Goal: Contribute content

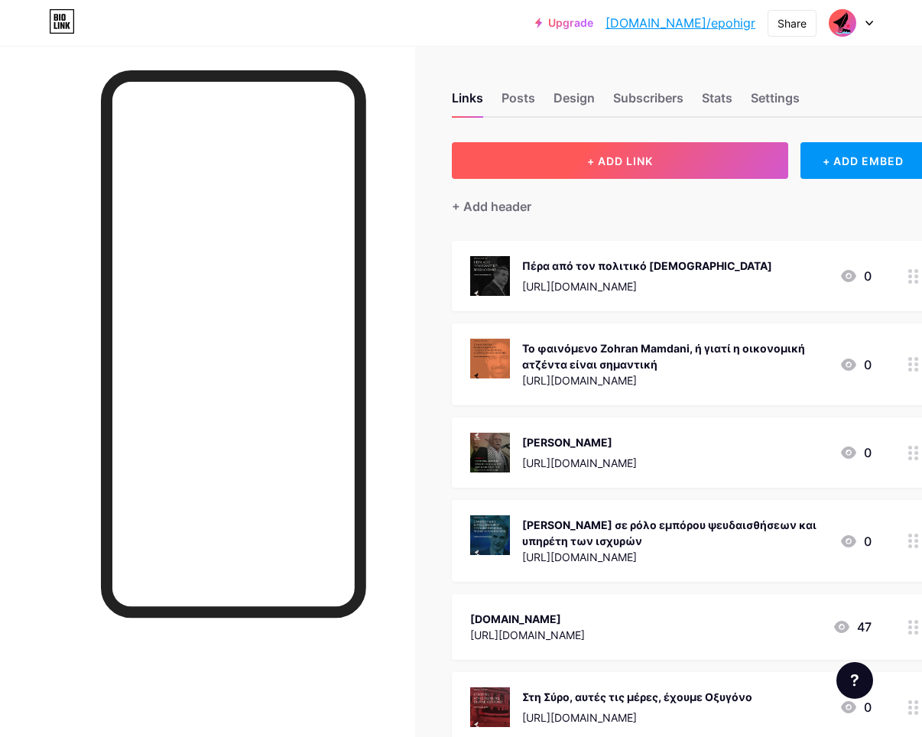
click at [584, 158] on button "+ ADD LINK" at bounding box center [620, 160] width 337 height 37
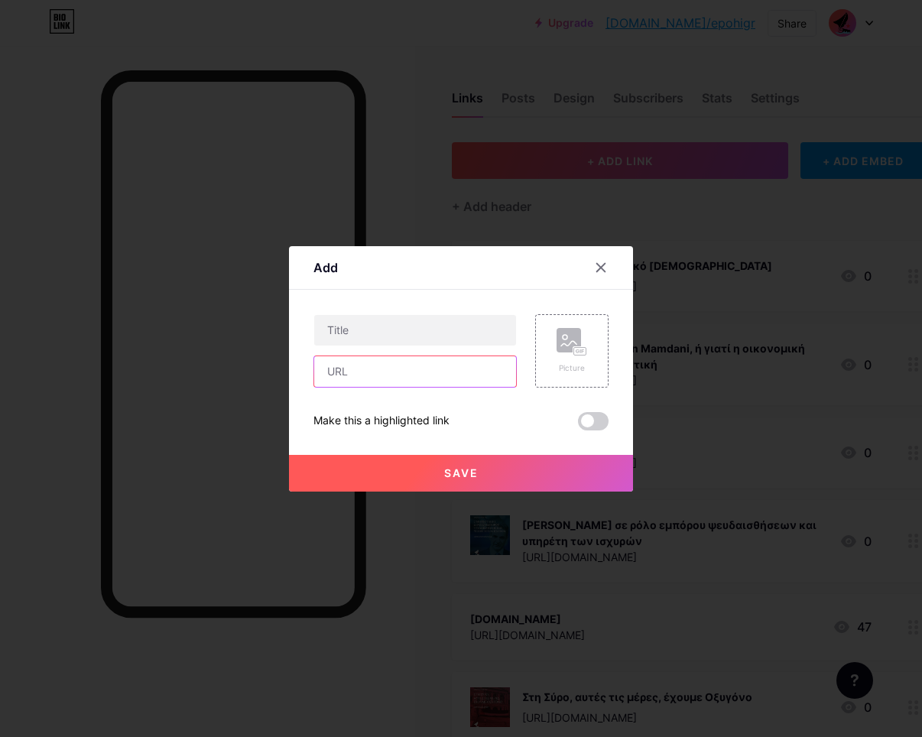
click at [386, 372] on input "text" at bounding box center [415, 371] width 202 height 31
paste input "[URL][DOMAIN_NAME]"
type input "[URL][DOMAIN_NAME]"
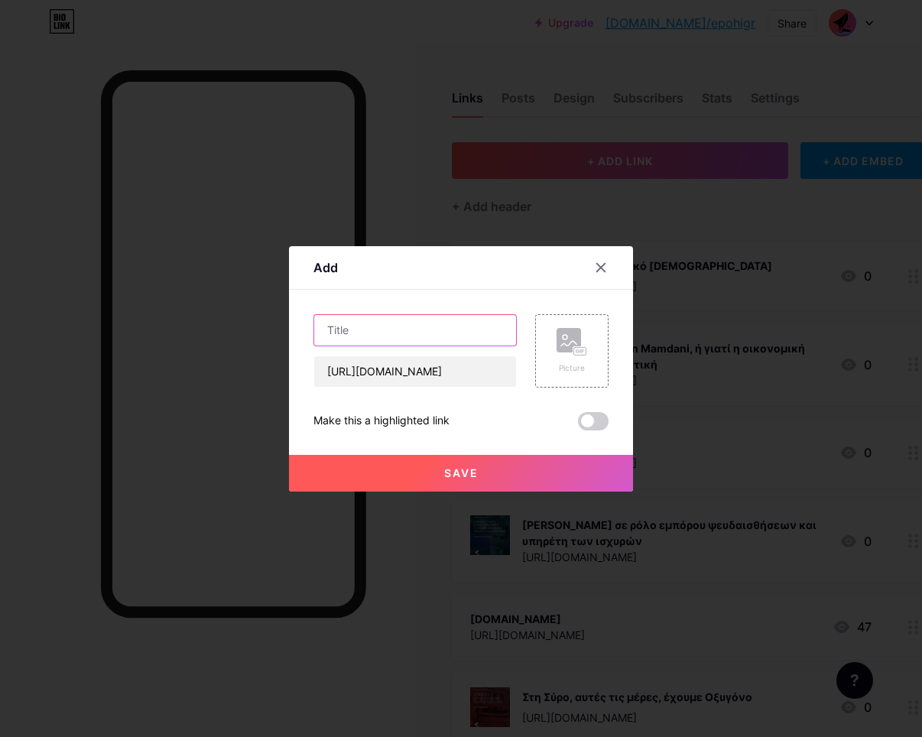
click at [413, 324] on input "text" at bounding box center [415, 330] width 202 height 31
paste input "What a stupid time to be alive ή η κανονικοποίηση της δυστοπίας"
type input "What a stupid time to be alive ή η κανονικοποίηση της δυστοπίας"
click at [589, 366] on div "Picture" at bounding box center [571, 350] width 73 height 73
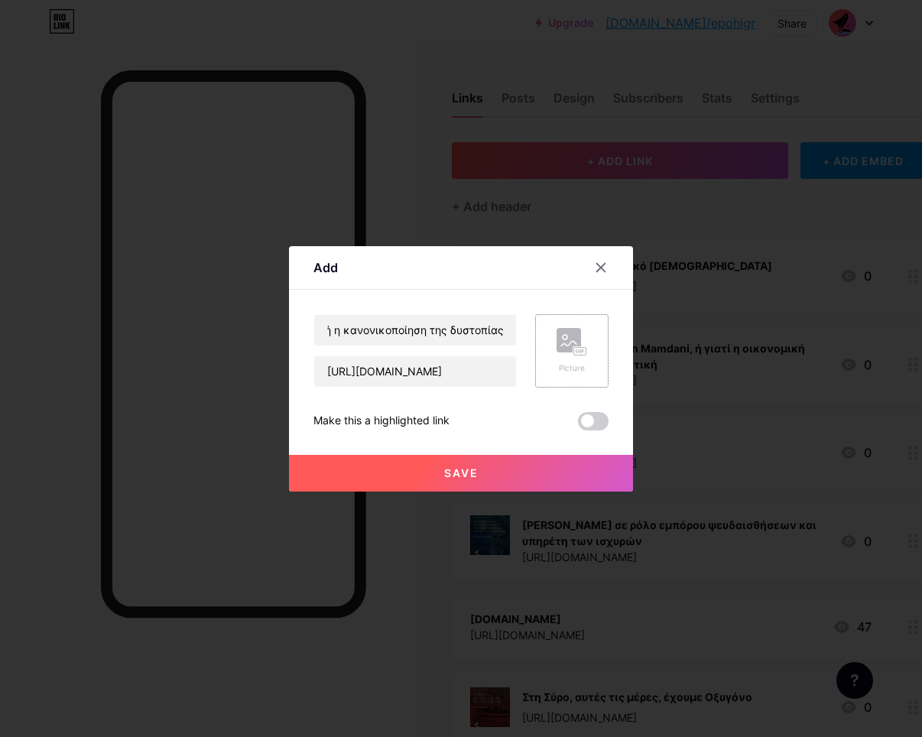
scroll to position [0, 0]
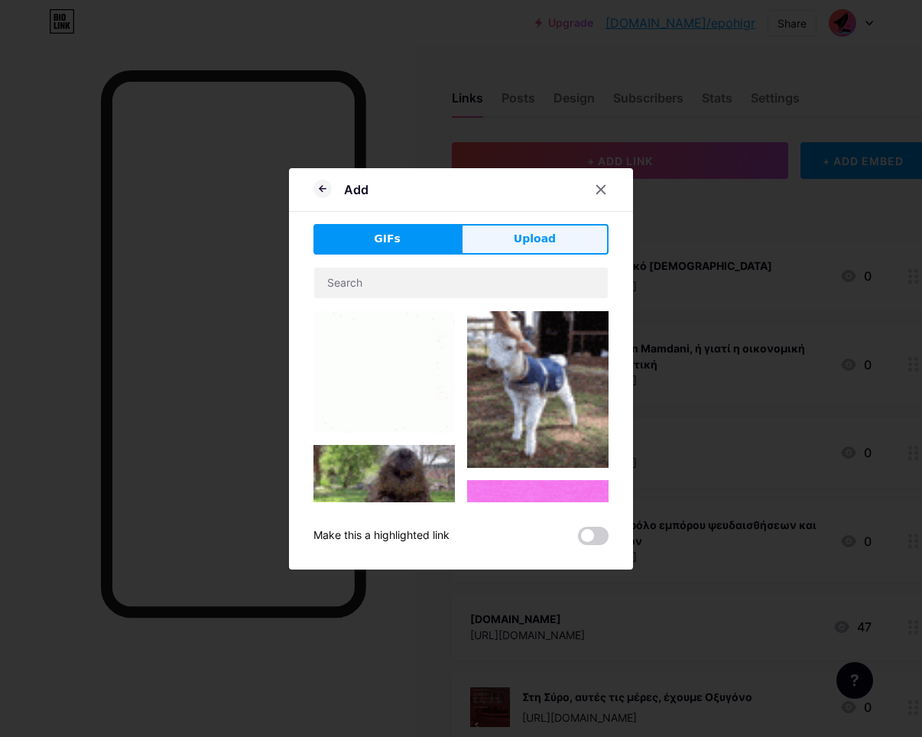
click at [512, 239] on button "Upload" at bounding box center [535, 239] width 148 height 31
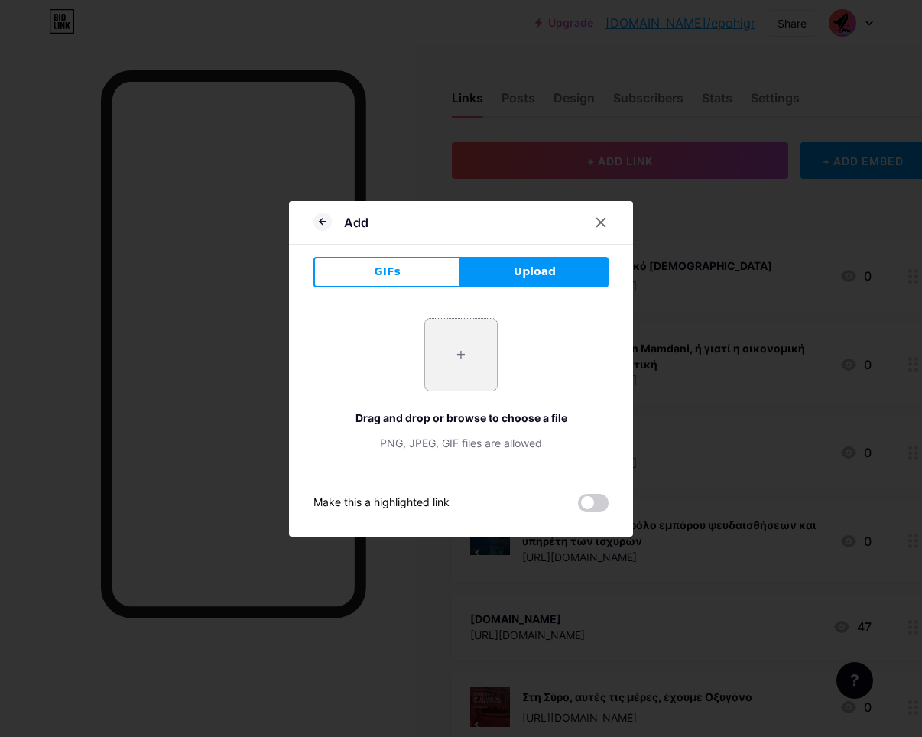
click at [445, 362] on input "file" at bounding box center [461, 355] width 72 height 72
type input "C:\fakepath\sh_12.09.25_1.png"
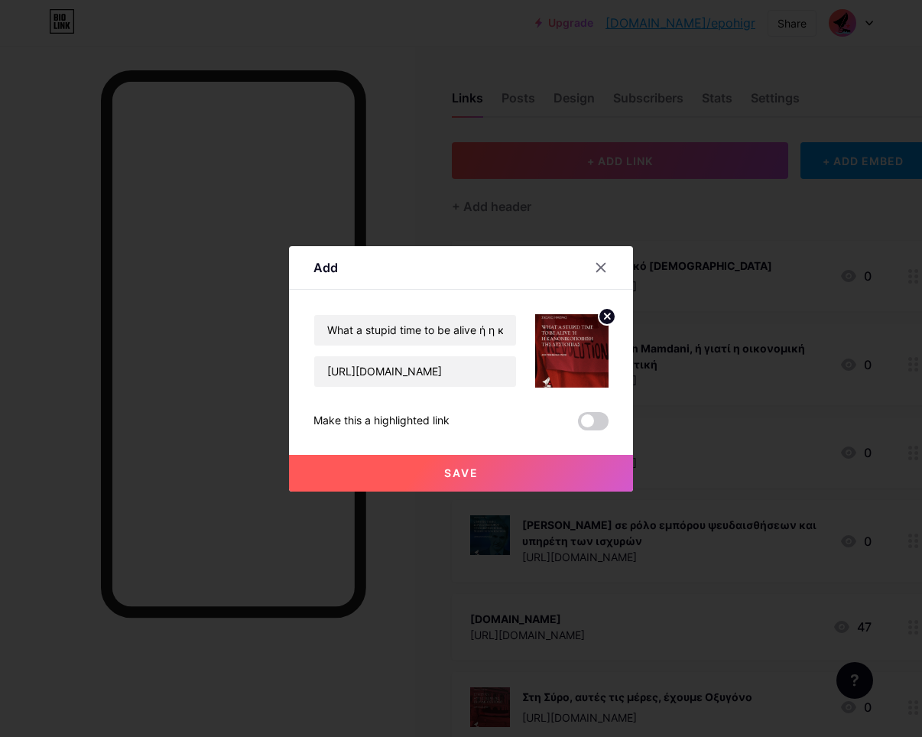
click at [460, 473] on span "Save" at bounding box center [461, 473] width 34 height 13
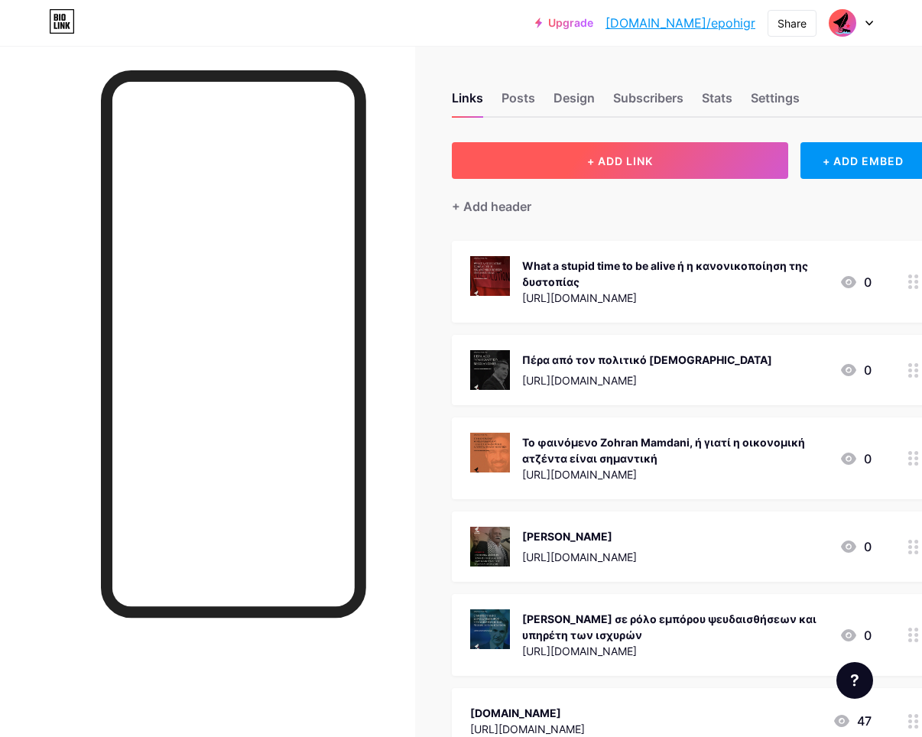
click at [590, 155] on span "+ ADD LINK" at bounding box center [620, 161] width 66 height 13
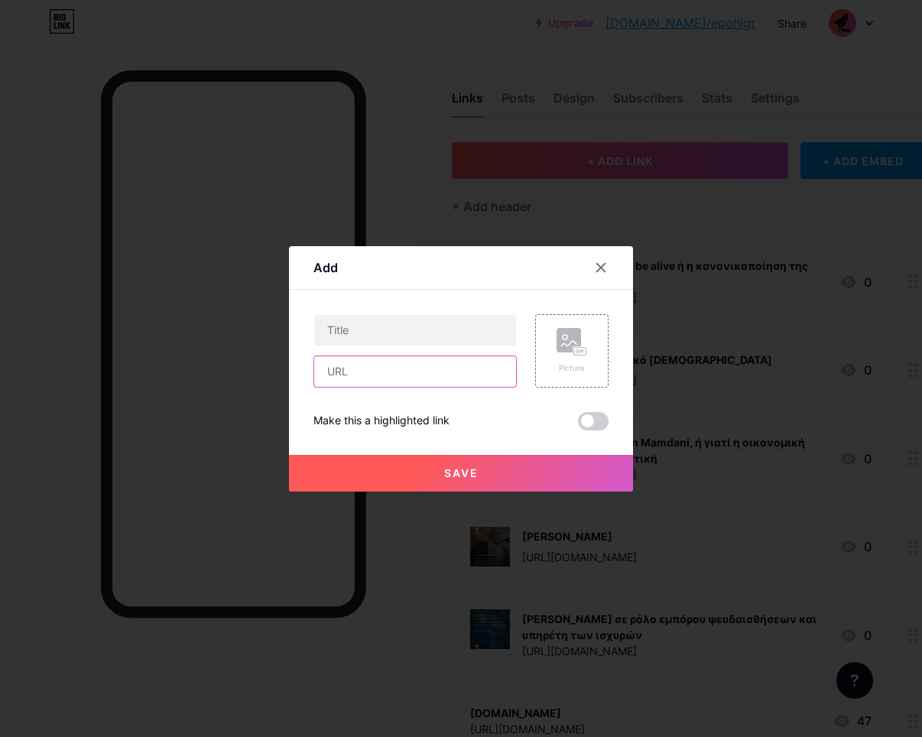
click at [367, 372] on input "text" at bounding box center [415, 371] width 202 height 31
paste input "[URL][DOMAIN_NAME]"
type input "[URL][DOMAIN_NAME]"
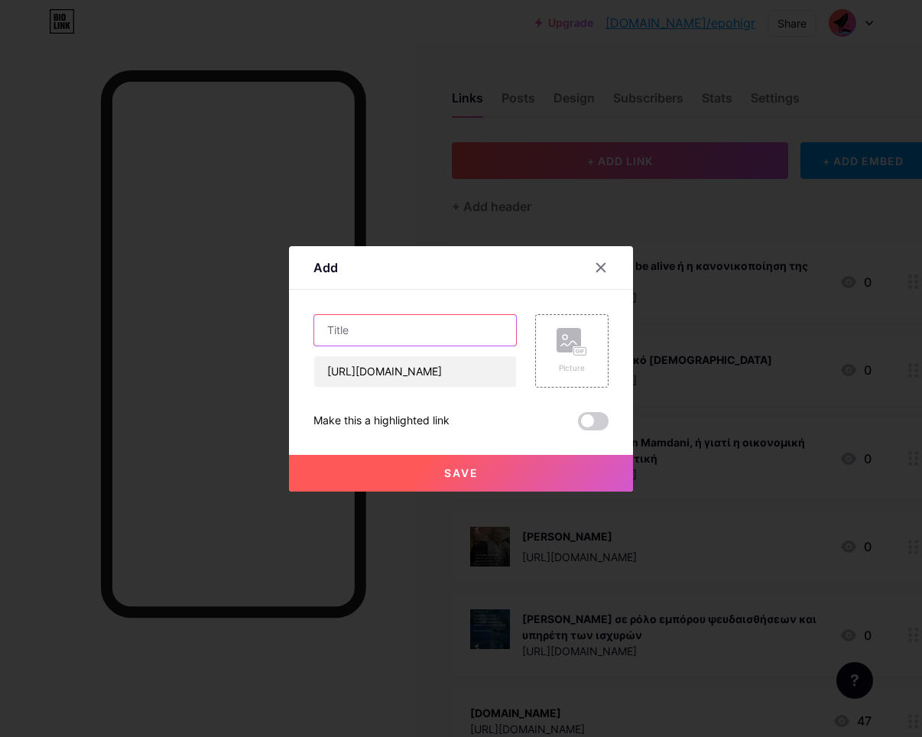
click at [379, 320] on input "text" at bounding box center [415, 330] width 202 height 31
click at [359, 327] on input "text" at bounding box center [415, 330] width 202 height 31
paste input "To BBC αποκαλύπτει: Φανατικοί ισλαμοφοβικοί ρατσιστές “διανέμουν” την ανθρωπιστ…"
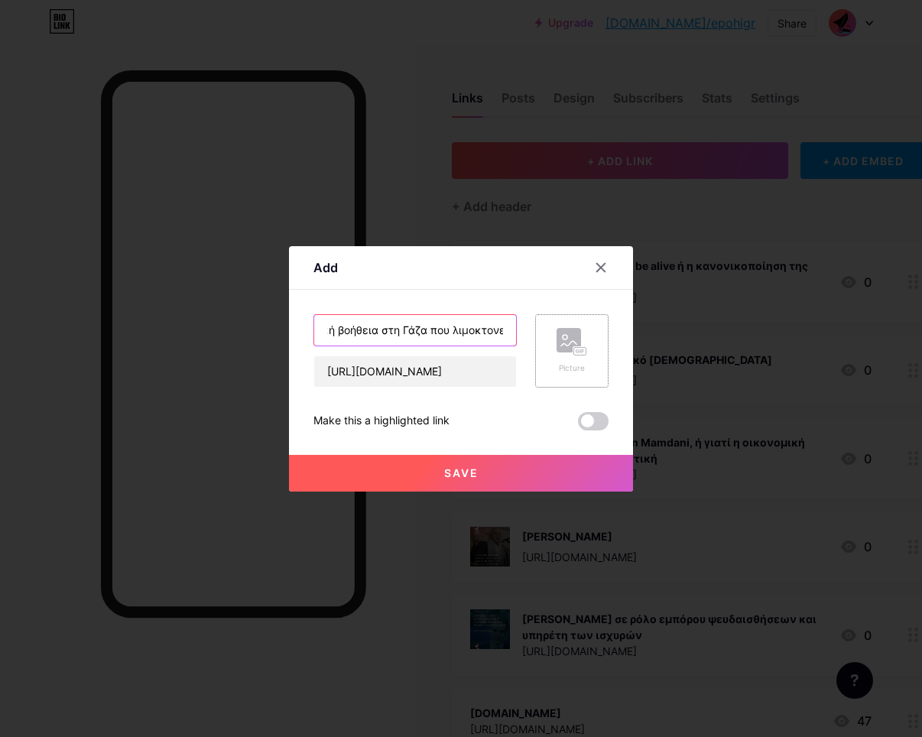
type input "To BBC αποκαλύπτει: Φανατικοί ισλαμοφοβικοί ρατσιστές “διανέμουν” την ανθρωπιστ…"
click at [549, 356] on div "Picture" at bounding box center [571, 350] width 73 height 73
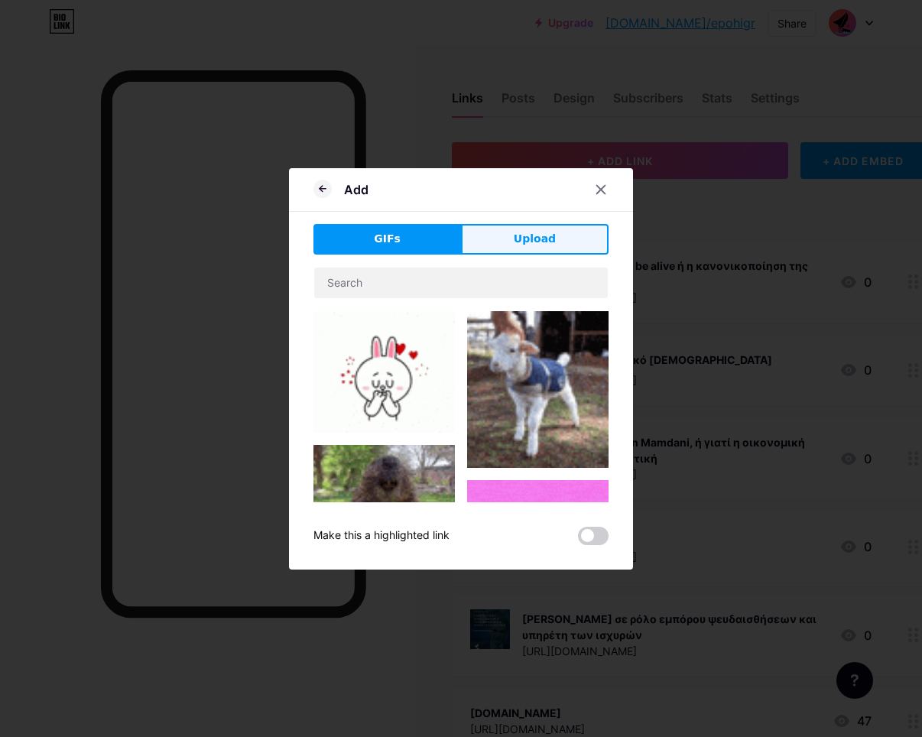
click at [519, 226] on button "Upload" at bounding box center [535, 239] width 148 height 31
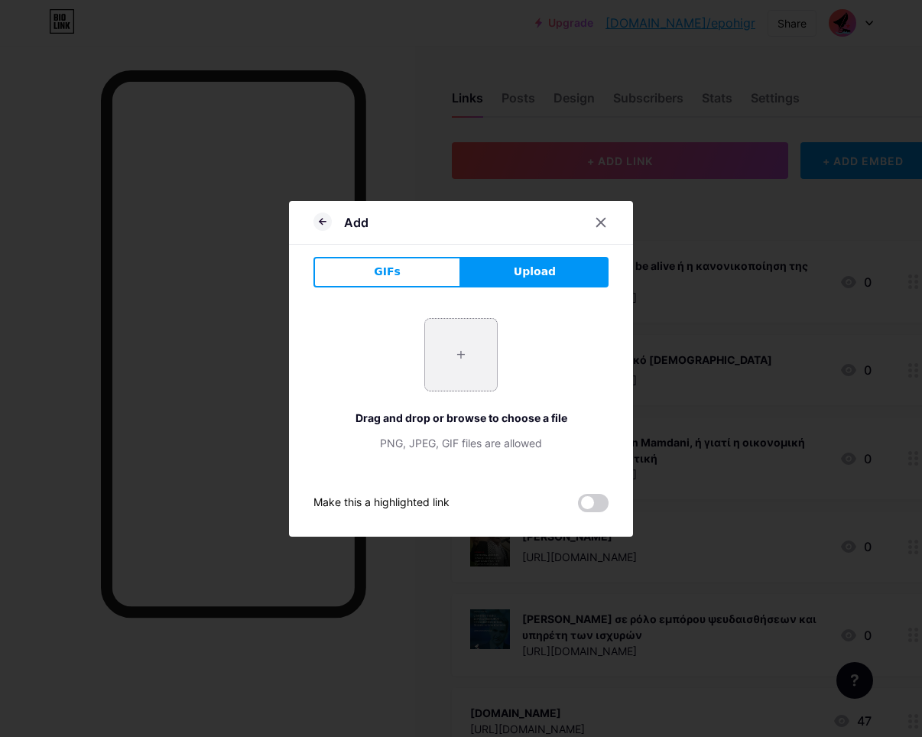
click at [463, 363] on input "file" at bounding box center [461, 355] width 72 height 72
type input "C:\fakepath\ar_12.09.25_1.png"
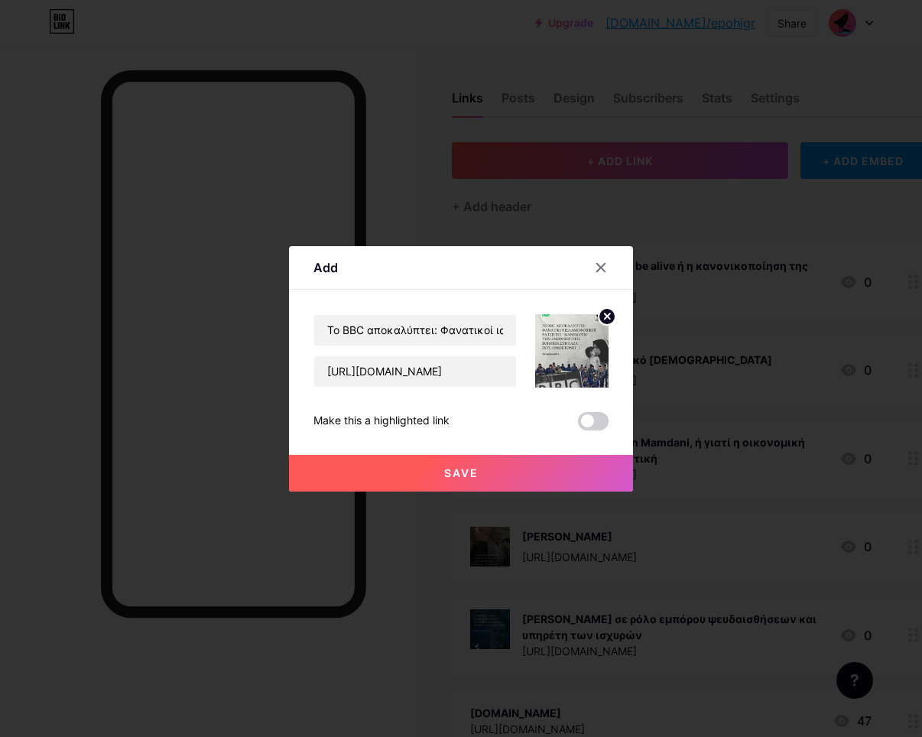
click at [459, 472] on span "Save" at bounding box center [461, 473] width 34 height 13
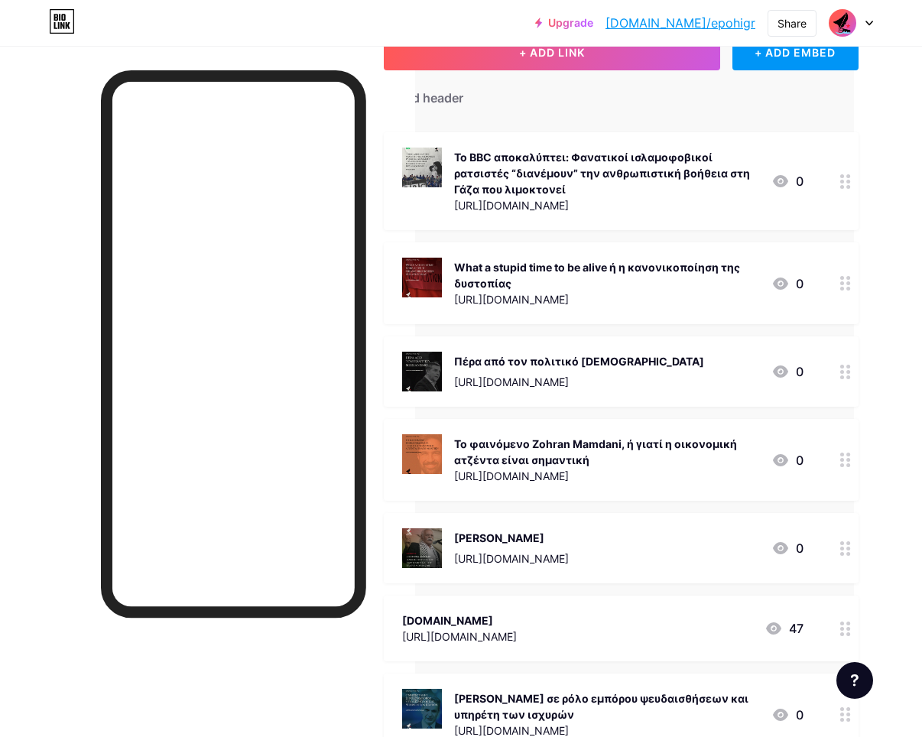
scroll to position [0, 68]
